Goal: Information Seeking & Learning: Learn about a topic

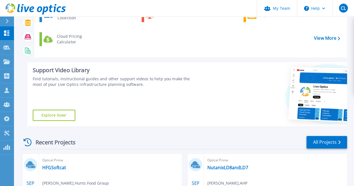
scroll to position [93, 0]
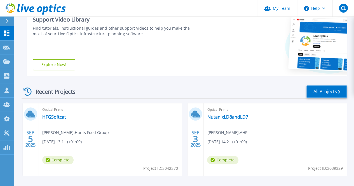
click at [317, 93] on link "All Projects" at bounding box center [326, 91] width 41 height 13
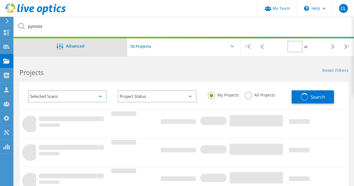
type input "1"
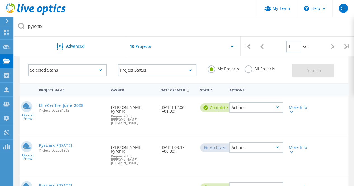
scroll to position [46, 0]
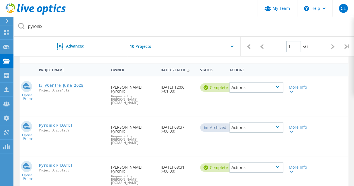
click at [72, 86] on link "f3_vCentre_June_2025" at bounding box center [61, 85] width 45 height 4
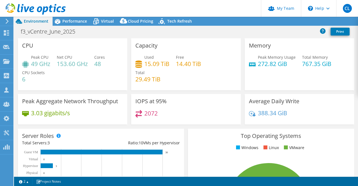
select select "USD"
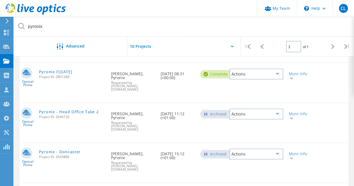
scroll to position [93, 0]
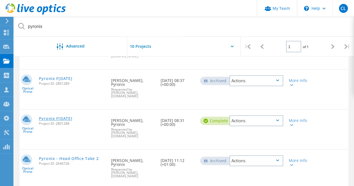
click at [72, 117] on link "Pyronix F[DATE]" at bounding box center [56, 119] width 34 height 4
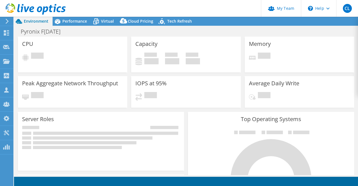
select select "EULondon"
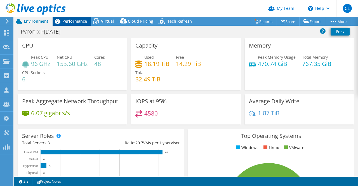
click at [67, 23] on span "Performance" at bounding box center [74, 20] width 25 height 5
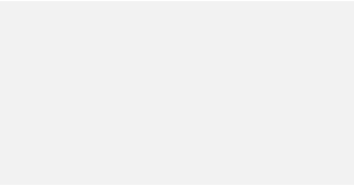
scroll to position [93, 0]
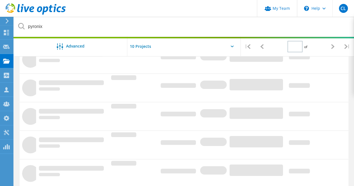
type input "1"
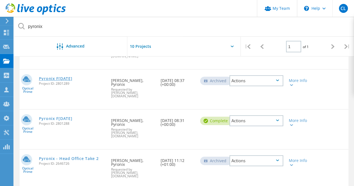
scroll to position [0, 0]
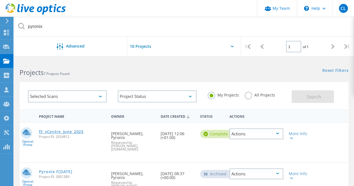
click at [65, 130] on link "f3_vCentre_June_2025" at bounding box center [61, 132] width 45 height 4
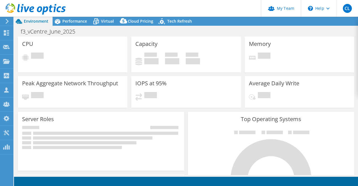
select select "USD"
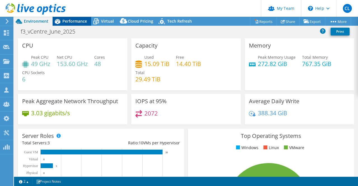
click at [71, 20] on span "Performance" at bounding box center [74, 20] width 25 height 5
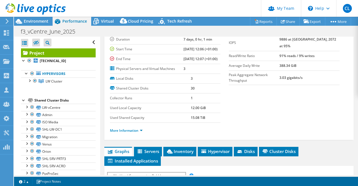
scroll to position [93, 0]
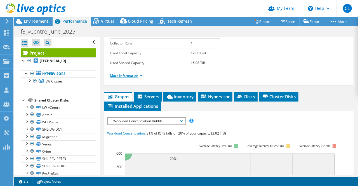
click at [140, 78] on link "More Information" at bounding box center [126, 75] width 33 height 5
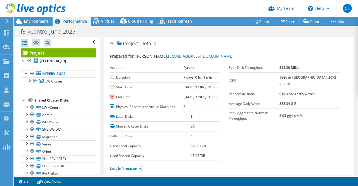
scroll to position [0, 0]
click at [101, 24] on span "Virtual" at bounding box center [107, 20] width 13 height 5
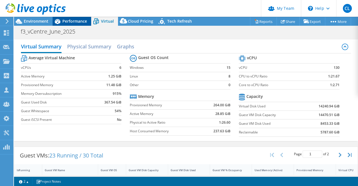
click at [81, 21] on span "Performance" at bounding box center [74, 20] width 25 height 5
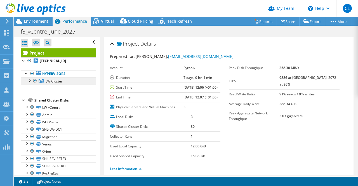
click at [51, 82] on span "LW Cluster" at bounding box center [54, 81] width 17 height 5
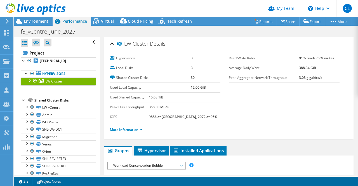
click at [30, 80] on div at bounding box center [30, 81] width 6 height 6
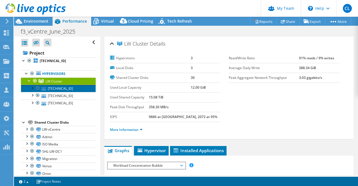
click at [64, 86] on link "[TECHNICAL_ID]" at bounding box center [58, 88] width 75 height 7
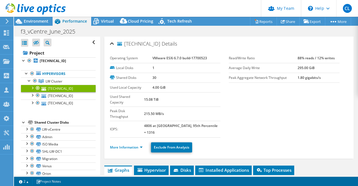
click at [140, 144] on li "More Information" at bounding box center [128, 147] width 36 height 6
click at [140, 145] on link "More Information" at bounding box center [126, 147] width 33 height 5
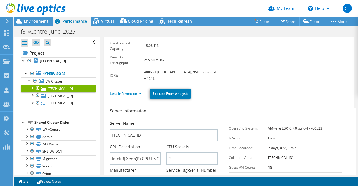
scroll to position [46, 0]
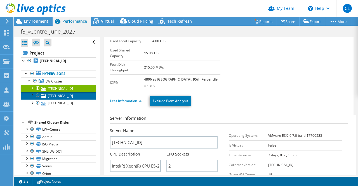
click at [67, 97] on link "[TECHNICAL_ID]" at bounding box center [58, 95] width 75 height 7
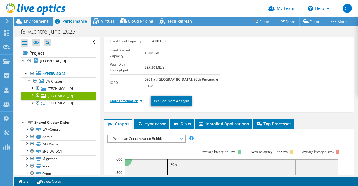
click at [142, 98] on link "More Information" at bounding box center [126, 100] width 33 height 5
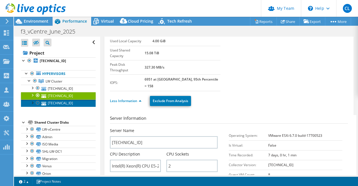
click at [62, 103] on link "[TECHNICAL_ID]" at bounding box center [58, 103] width 75 height 7
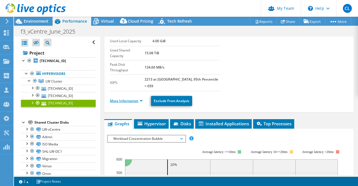
click at [142, 98] on link "More Information" at bounding box center [126, 100] width 33 height 5
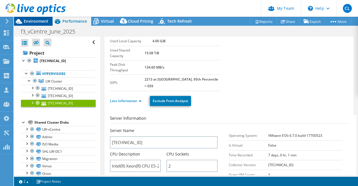
click at [35, 19] on span "Environment" at bounding box center [36, 20] width 25 height 5
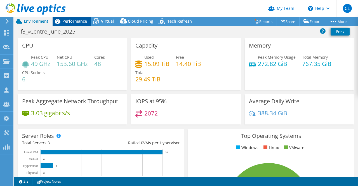
click at [77, 22] on span "Performance" at bounding box center [74, 20] width 25 height 5
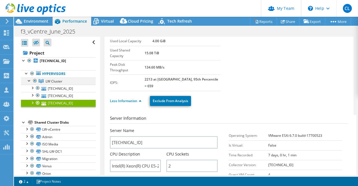
click at [28, 80] on div at bounding box center [30, 81] width 6 height 6
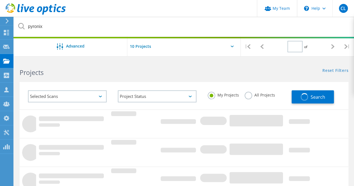
type input "1"
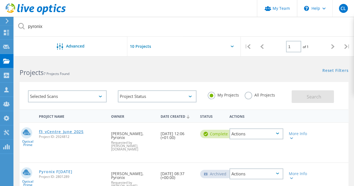
click at [55, 130] on link "f3_vCentre_June_2025" at bounding box center [61, 132] width 45 height 4
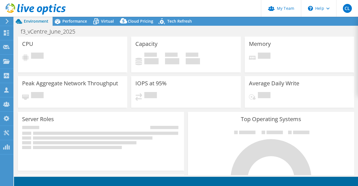
select select "USD"
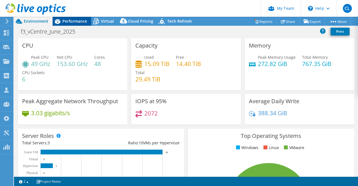
click at [72, 21] on span "Performance" at bounding box center [74, 20] width 25 height 5
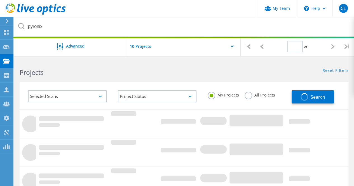
type input "1"
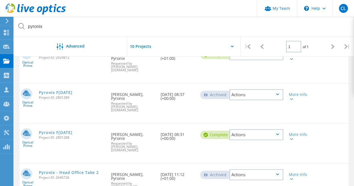
scroll to position [93, 0]
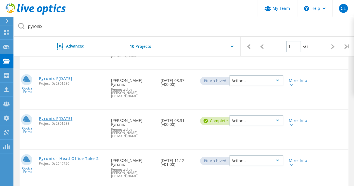
click at [47, 117] on link "Pyronix F1 March 2025" at bounding box center [56, 119] width 34 height 4
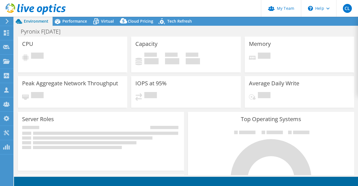
select select "EULondon"
select select "USD"
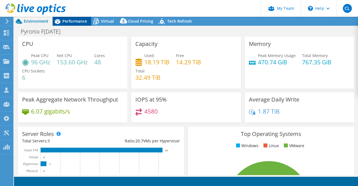
click at [67, 17] on div "Performance" at bounding box center [72, 21] width 39 height 9
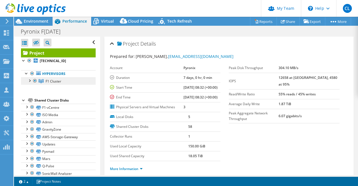
click at [31, 83] on link "F1 Cluster" at bounding box center [58, 81] width 75 height 7
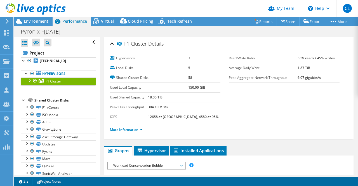
click at [30, 82] on div at bounding box center [30, 81] width 6 height 6
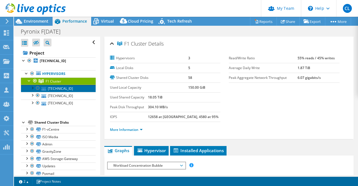
click at [58, 87] on link "10.176.230.34" at bounding box center [58, 88] width 75 height 7
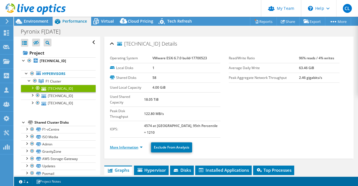
click at [142, 145] on link "More Information" at bounding box center [126, 147] width 33 height 5
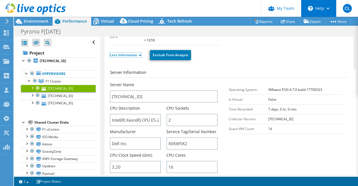
scroll to position [93, 0]
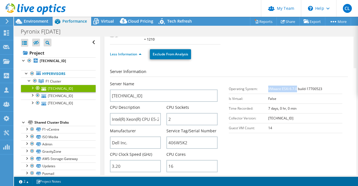
drag, startPoint x: 294, startPoint y: 71, endPoint x: 266, endPoint y: 72, distance: 28.0
click at [268, 86] on b "VMware ESXi 6.7.0 build-17700523" at bounding box center [295, 88] width 54 height 5
copy b "VMware ESXi 6.7.0"
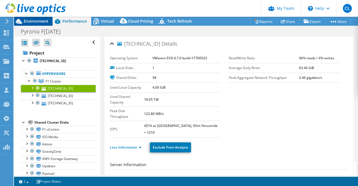
click at [36, 21] on span "Environment" at bounding box center [36, 20] width 25 height 5
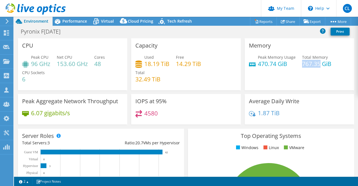
drag, startPoint x: 300, startPoint y: 64, endPoint x: 316, endPoint y: 65, distance: 15.7
click at [316, 65] on h4 "767.35 GiB" at bounding box center [316, 64] width 29 height 6
copy h4 "767.35"
click at [76, 18] on div "Performance" at bounding box center [72, 21] width 39 height 9
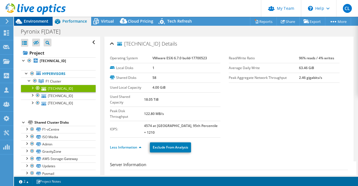
click at [37, 21] on span "Environment" at bounding box center [36, 20] width 25 height 5
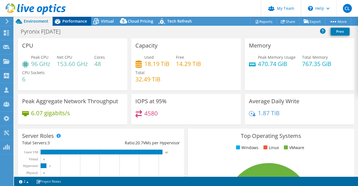
click at [72, 23] on span "Performance" at bounding box center [74, 20] width 25 height 5
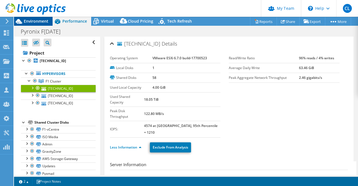
click at [40, 24] on div "Environment" at bounding box center [33, 21] width 39 height 9
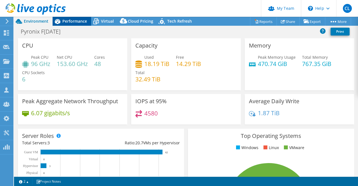
click at [81, 22] on span "Performance" at bounding box center [74, 20] width 25 height 5
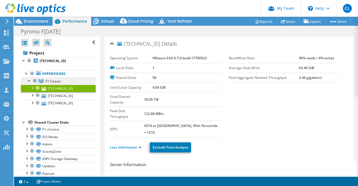
click at [58, 79] on span "F1 Cluster" at bounding box center [54, 81] width 16 height 5
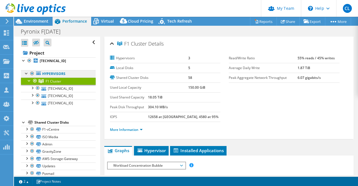
click at [66, 75] on link "Hypervisors" at bounding box center [58, 73] width 75 height 7
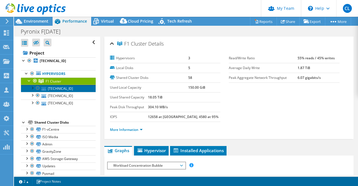
click at [58, 88] on link "10.176.230.34" at bounding box center [58, 88] width 75 height 7
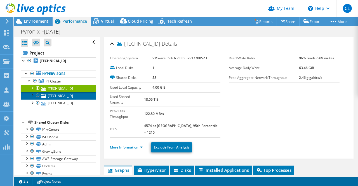
click at [60, 95] on link "10.176.230.30" at bounding box center [58, 95] width 75 height 7
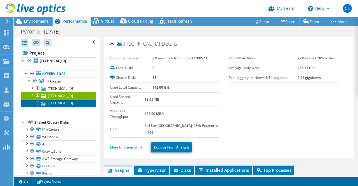
click at [60, 104] on link "10.176.230.32" at bounding box center [58, 103] width 75 height 7
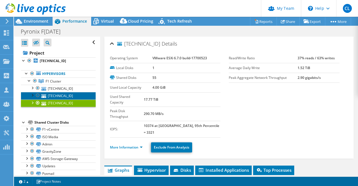
click at [63, 97] on link "10.176.230.30" at bounding box center [58, 95] width 75 height 7
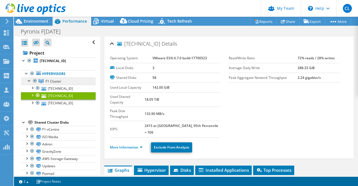
click at [64, 79] on link "F1 Cluster" at bounding box center [58, 81] width 75 height 7
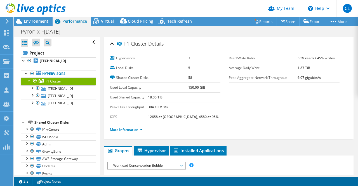
click at [53, 80] on span "F1 Cluster" at bounding box center [54, 81] width 16 height 5
click at [104, 24] on span "Virtual" at bounding box center [107, 20] width 13 height 5
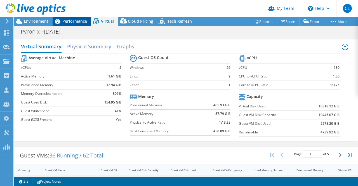
click at [72, 20] on span "Performance" at bounding box center [74, 20] width 25 height 5
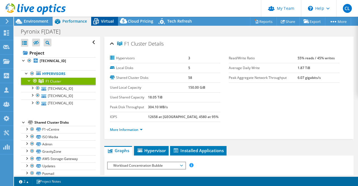
click at [112, 23] on span "Virtual" at bounding box center [107, 20] width 13 height 5
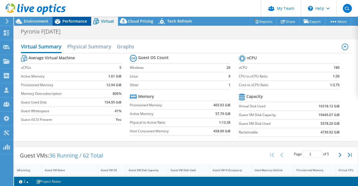
click at [76, 18] on div "Performance" at bounding box center [72, 21] width 39 height 9
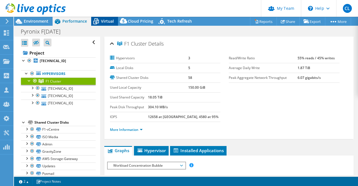
click at [107, 23] on span "Virtual" at bounding box center [107, 20] width 13 height 5
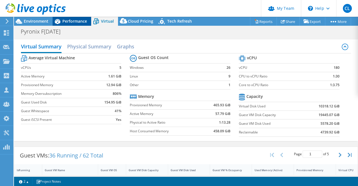
click at [76, 22] on span "Performance" at bounding box center [74, 20] width 25 height 5
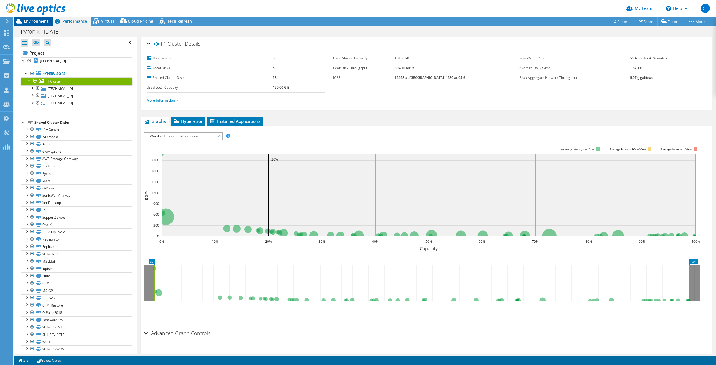
click at [41, 22] on span "Environment" at bounding box center [36, 20] width 25 height 5
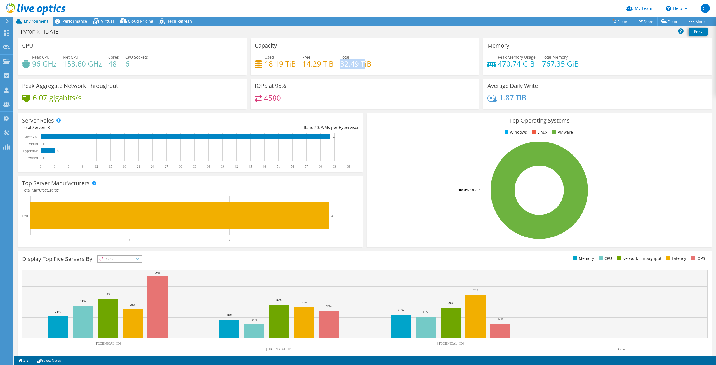
drag, startPoint x: 340, startPoint y: 64, endPoint x: 379, endPoint y: 70, distance: 39.9
click at [358, 67] on h4 "32.49 TiB" at bounding box center [355, 64] width 31 height 6
click at [358, 70] on div "Used 18.19 TiB Free 14.29 TiB Total 32.49 TiB" at bounding box center [365, 63] width 220 height 18
drag, startPoint x: 377, startPoint y: 67, endPoint x: 339, endPoint y: 66, distance: 37.8
click at [339, 66] on div "Used 18.19 TiB Free 14.29 TiB Total 32.49 TiB" at bounding box center [365, 63] width 220 height 18
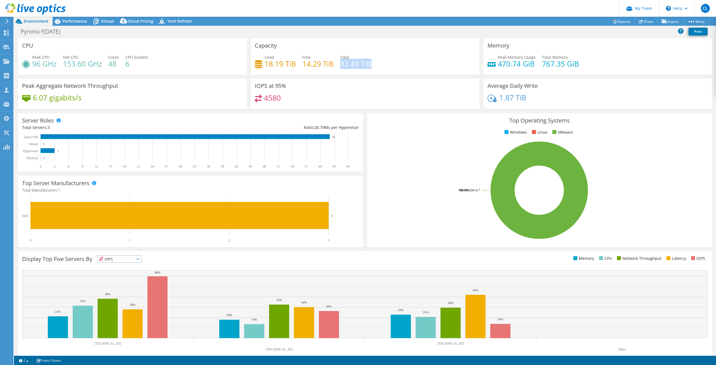
click at [340, 66] on h4 "32.49 TiB" at bounding box center [355, 64] width 31 height 6
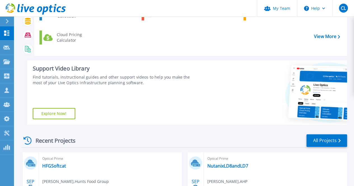
scroll to position [93, 0]
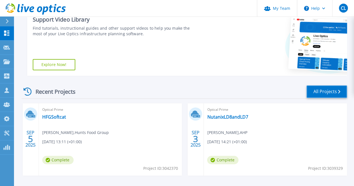
click at [327, 97] on link "All Projects" at bounding box center [326, 91] width 41 height 13
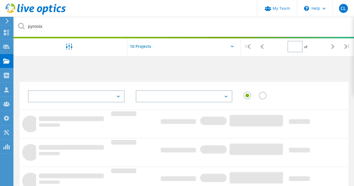
type input "1"
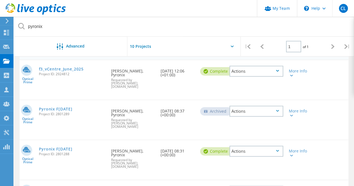
scroll to position [46, 0]
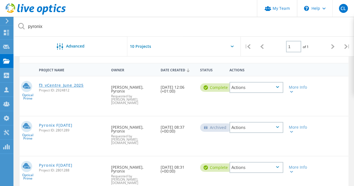
click at [70, 86] on link "f3_vCentre_June_2025" at bounding box center [61, 85] width 45 height 4
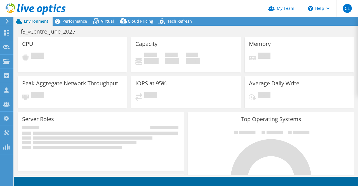
select select "USD"
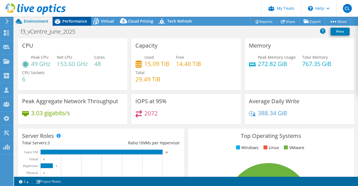
click at [76, 20] on span "Performance" at bounding box center [74, 20] width 25 height 5
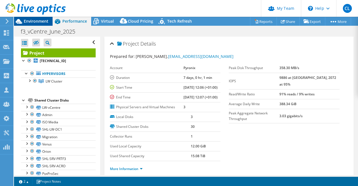
click at [29, 19] on span "Environment" at bounding box center [36, 20] width 25 height 5
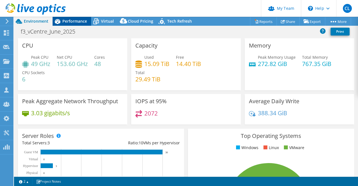
click at [78, 20] on span "Performance" at bounding box center [74, 20] width 25 height 5
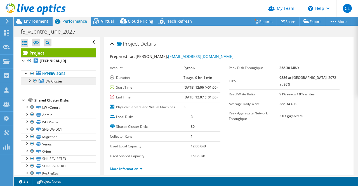
click at [52, 82] on span "LW Cluster" at bounding box center [54, 81] width 17 height 5
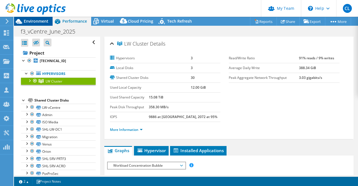
click at [34, 24] on div "Environment" at bounding box center [33, 21] width 39 height 9
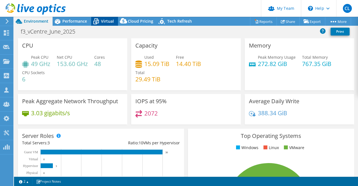
click at [100, 20] on icon at bounding box center [96, 22] width 10 height 10
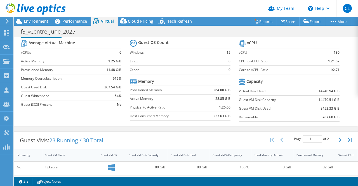
scroll to position [7, 0]
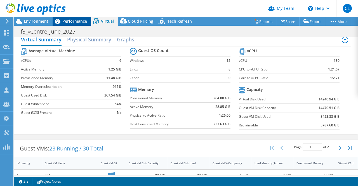
click at [74, 22] on span "Performance" at bounding box center [74, 20] width 25 height 5
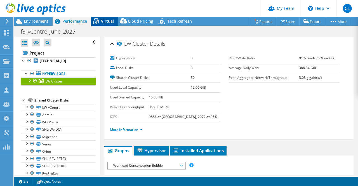
click at [99, 21] on icon at bounding box center [96, 22] width 10 height 10
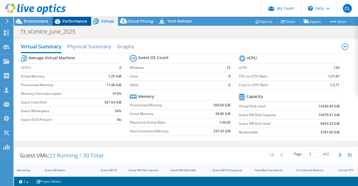
click at [79, 22] on span "Performance" at bounding box center [74, 20] width 25 height 5
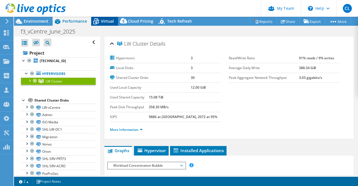
click at [100, 23] on icon at bounding box center [96, 22] width 10 height 10
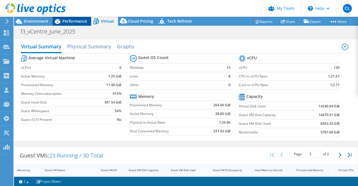
click at [66, 22] on span "Performance" at bounding box center [74, 20] width 25 height 5
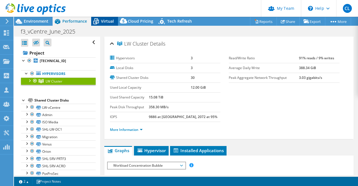
click at [108, 25] on div "Virtual" at bounding box center [104, 21] width 27 height 9
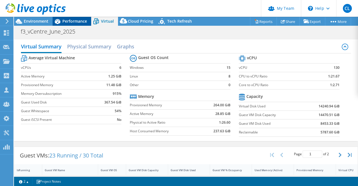
click at [74, 22] on span "Performance" at bounding box center [74, 20] width 25 height 5
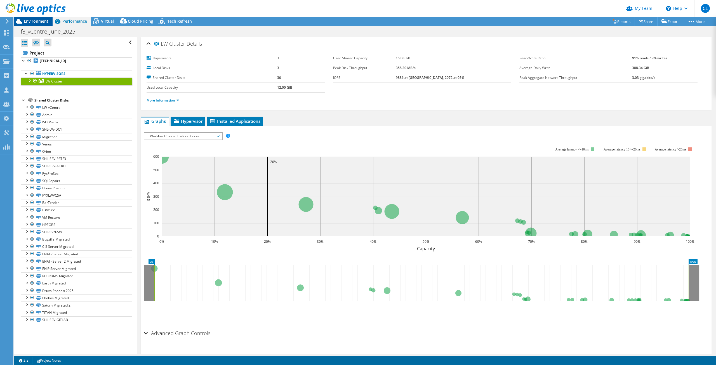
click at [37, 23] on span "Environment" at bounding box center [36, 20] width 25 height 5
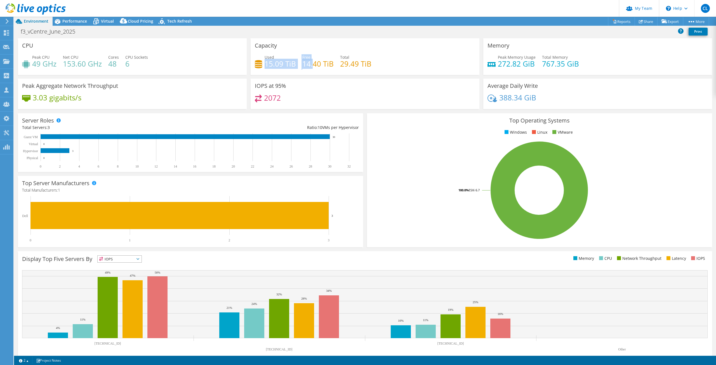
drag, startPoint x: 265, startPoint y: 66, endPoint x: 310, endPoint y: 63, distance: 45.2
click at [310, 63] on div "Used 15.09 TiB Free 14.40 TiB Total 29.49 TiB" at bounding box center [365, 63] width 220 height 18
drag, startPoint x: 338, startPoint y: 64, endPoint x: 381, endPoint y: 64, distance: 42.8
click at [358, 64] on div "Used 15.09 TiB Free 14.40 TiB Total 29.49 TiB" at bounding box center [365, 63] width 220 height 18
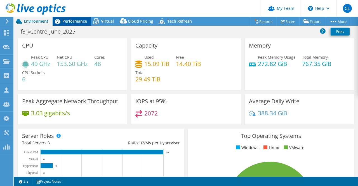
click at [80, 21] on span "Performance" at bounding box center [74, 20] width 25 height 5
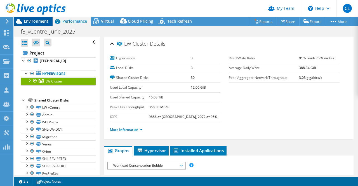
click at [40, 22] on span "Environment" at bounding box center [36, 20] width 25 height 5
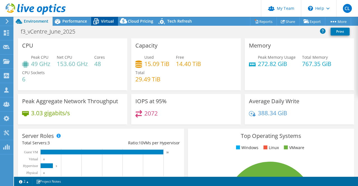
click at [100, 21] on icon at bounding box center [96, 22] width 10 height 10
select select "EULondon"
select select "USD"
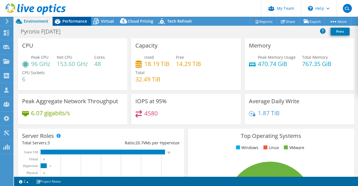
click at [69, 19] on span "Performance" at bounding box center [74, 20] width 25 height 5
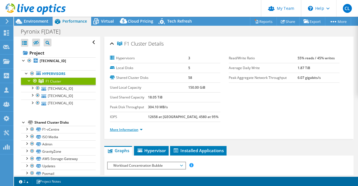
click at [136, 129] on link "More Information" at bounding box center [126, 129] width 33 height 5
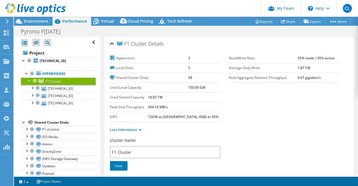
click at [31, 17] on div at bounding box center [33, 9] width 66 height 19
click at [32, 20] on span "Environment" at bounding box center [36, 20] width 25 height 5
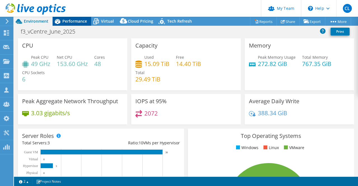
click at [69, 23] on span "Performance" at bounding box center [74, 20] width 25 height 5
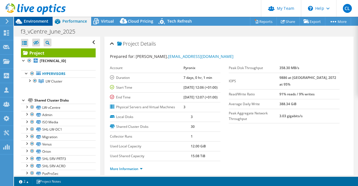
click at [38, 19] on span "Environment" at bounding box center [36, 20] width 25 height 5
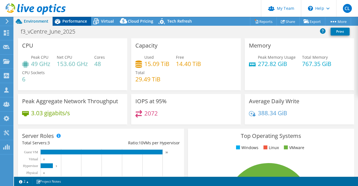
click at [68, 23] on span "Performance" at bounding box center [74, 20] width 25 height 5
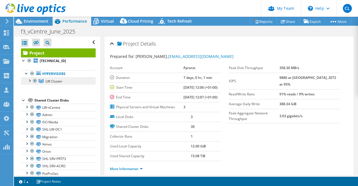
click at [59, 79] on span "LW Cluster" at bounding box center [54, 81] width 17 height 5
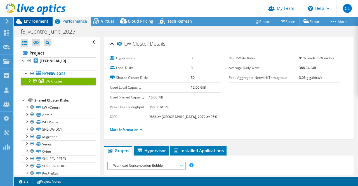
click at [39, 23] on span "Environment" at bounding box center [36, 20] width 25 height 5
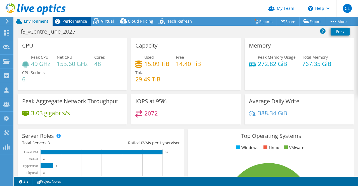
click at [80, 22] on span "Performance" at bounding box center [74, 20] width 25 height 5
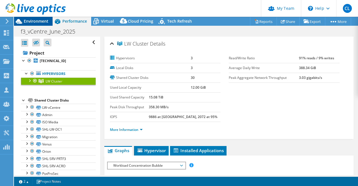
click at [40, 23] on span "Environment" at bounding box center [36, 20] width 25 height 5
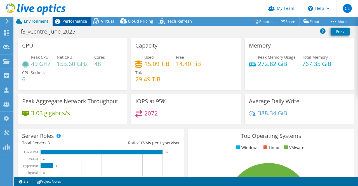
click at [72, 17] on div "Performance" at bounding box center [72, 21] width 39 height 9
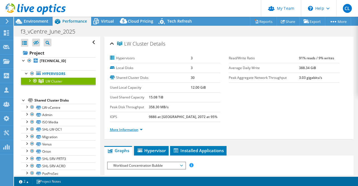
click at [134, 128] on link "More Information" at bounding box center [126, 129] width 33 height 5
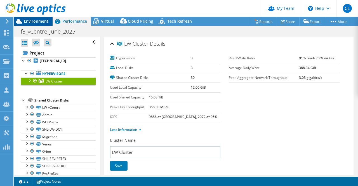
click at [41, 24] on div "Environment" at bounding box center [33, 21] width 39 height 9
